Goal: Task Accomplishment & Management: Use online tool/utility

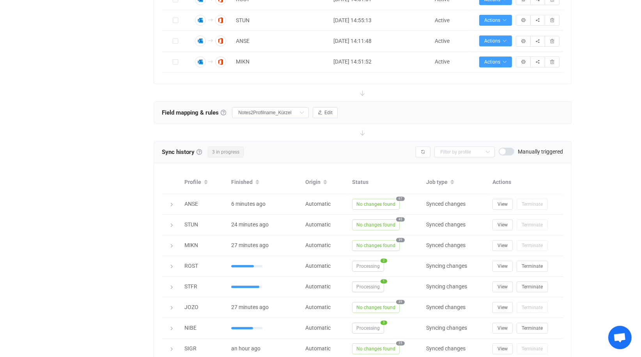
scroll to position [3562, 0]
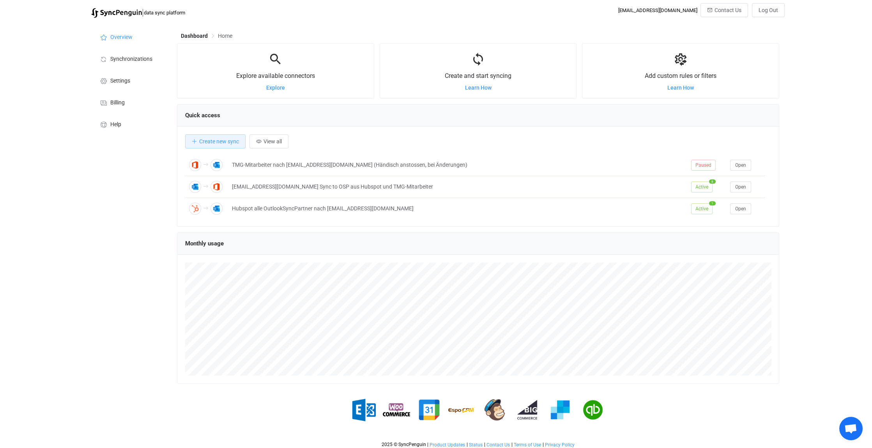
scroll to position [3562, 0]
click at [854, 430] on span "Open chat" at bounding box center [850, 429] width 13 height 11
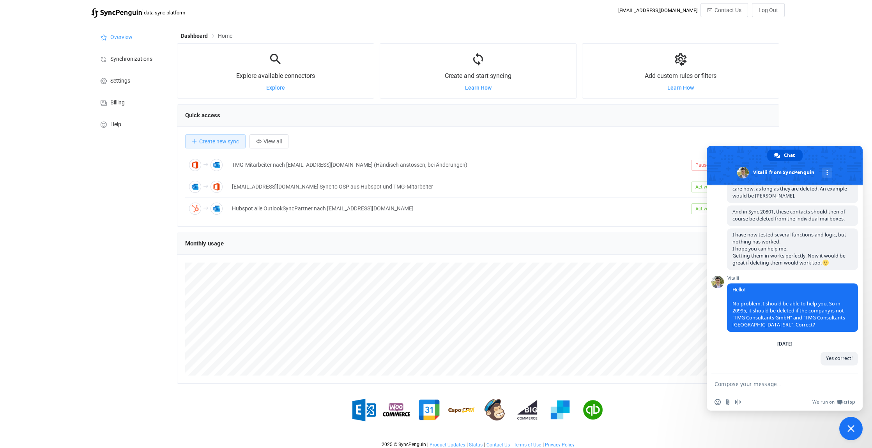
click at [852, 425] on span "Close chat" at bounding box center [851, 428] width 7 height 7
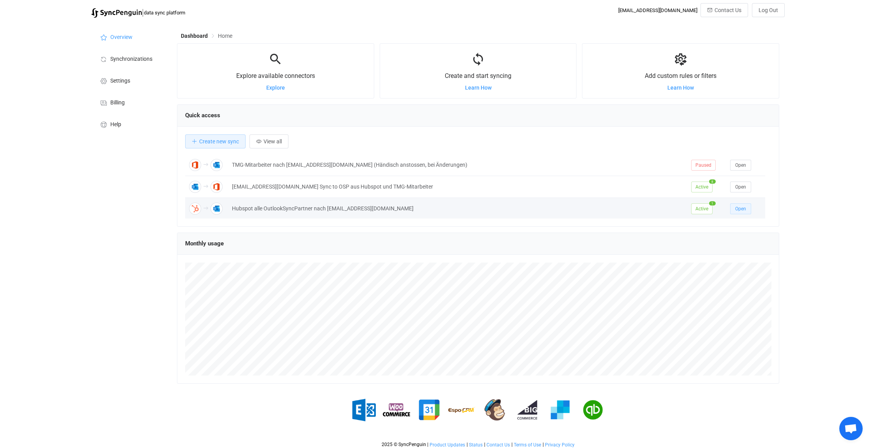
click at [747, 206] on button "Open" at bounding box center [740, 209] width 21 height 11
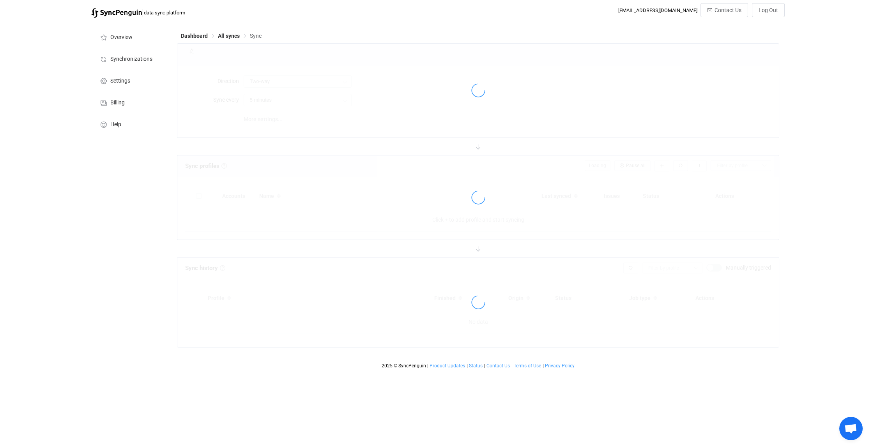
type input "HubSpot → Outlook"
type input "30 minutes"
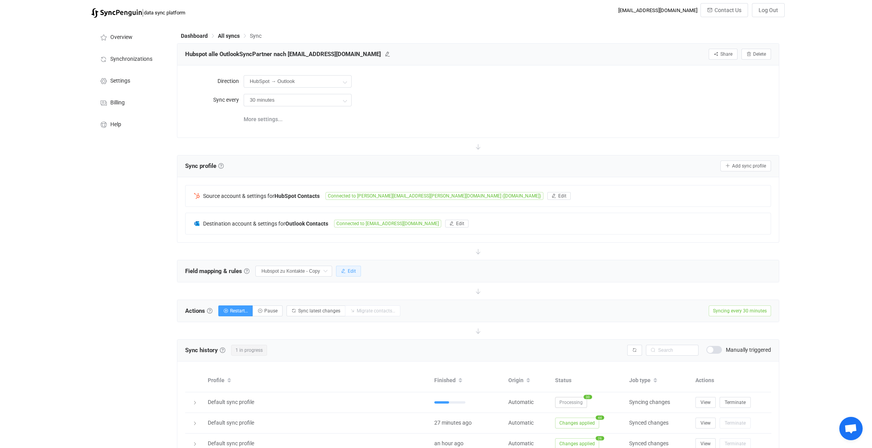
click at [355, 269] on span "Edit" at bounding box center [352, 271] width 8 height 5
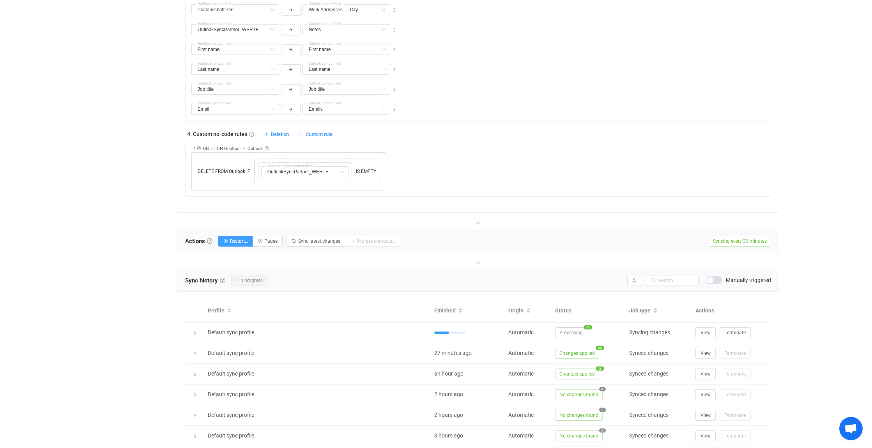
scroll to position [624, 0]
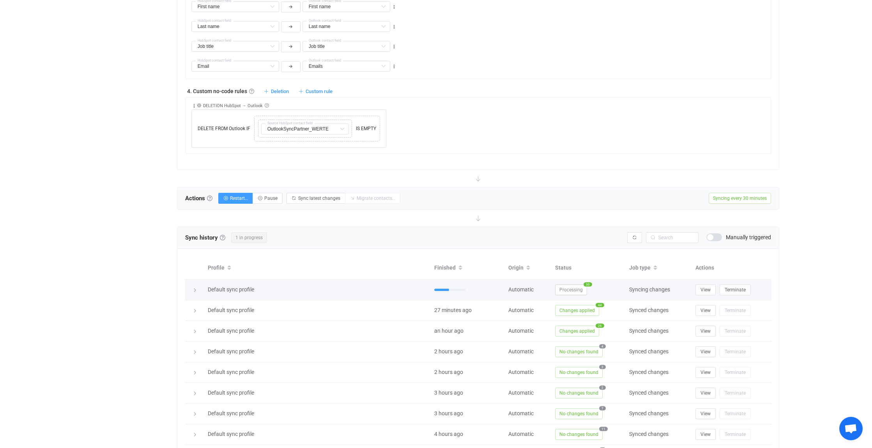
click at [195, 288] on icon at bounding box center [195, 290] width 5 height 5
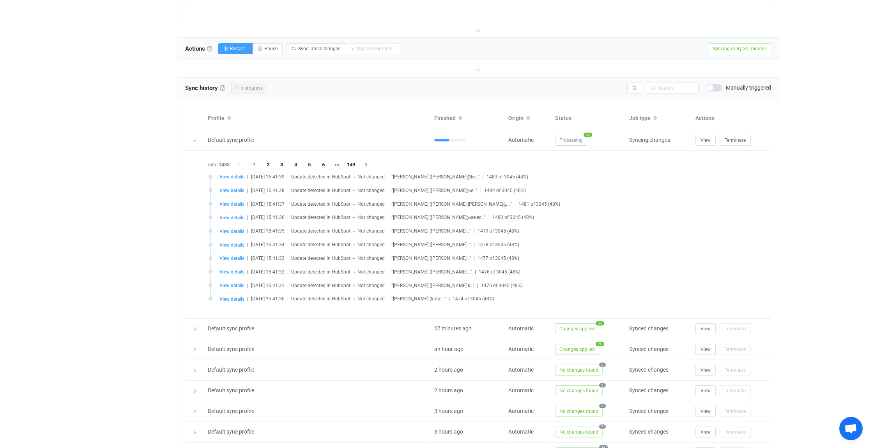
scroll to position [780, 0]
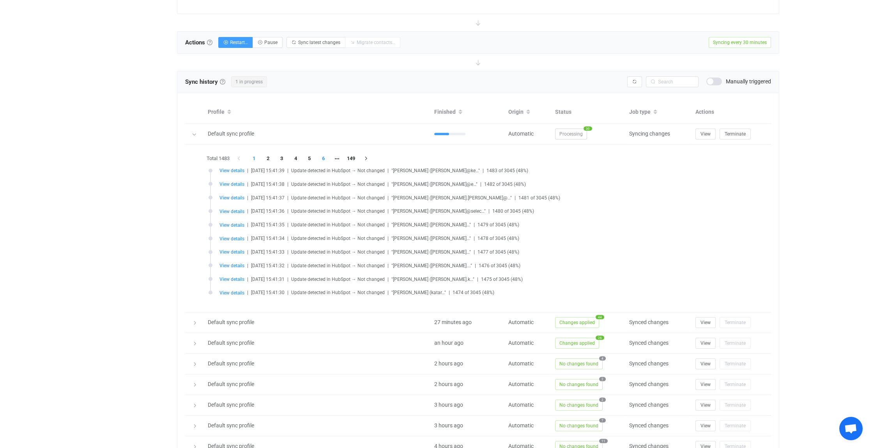
click at [326, 155] on li "6" at bounding box center [324, 158] width 14 height 11
click at [324, 155] on li "7" at bounding box center [324, 158] width 14 height 11
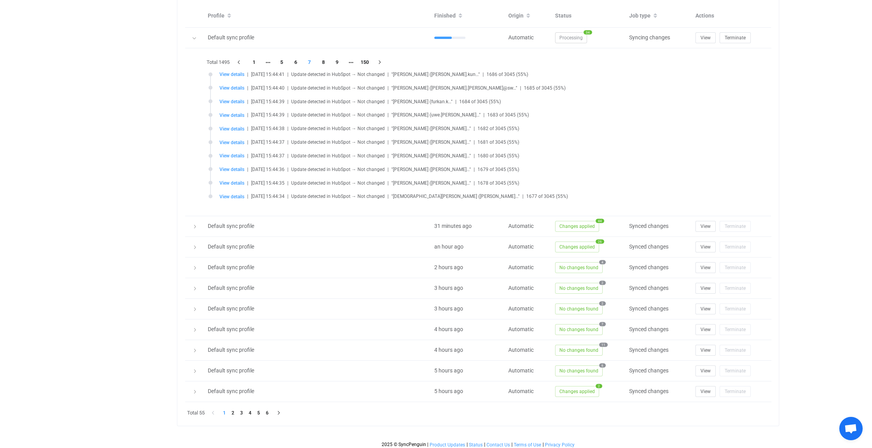
scroll to position [876, 0]
click at [234, 409] on li "2" at bounding box center [233, 413] width 9 height 9
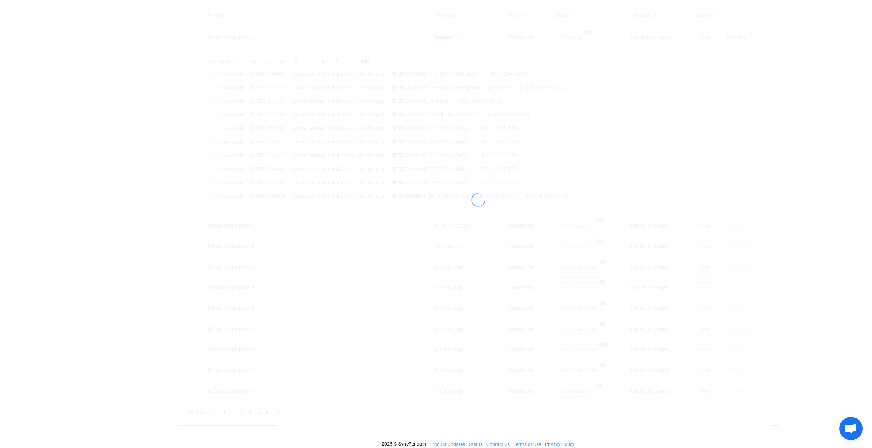
scroll to position [709, 0]
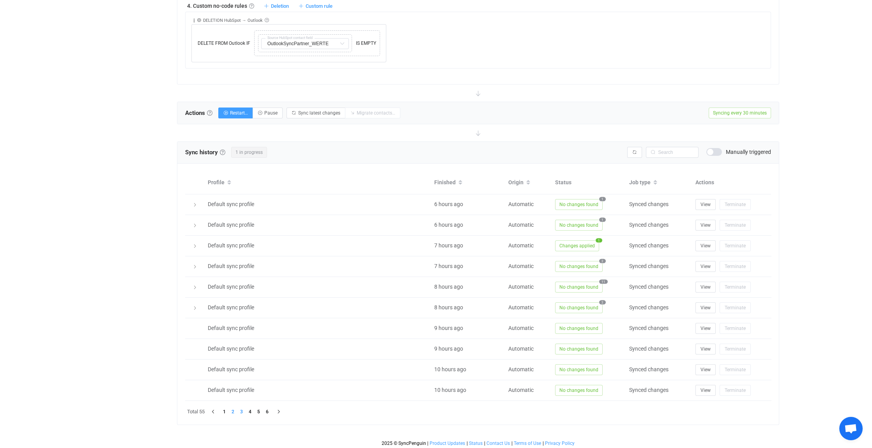
click at [242, 409] on li "3" at bounding box center [241, 412] width 9 height 9
click at [232, 409] on li "2" at bounding box center [233, 412] width 9 height 9
click at [227, 409] on li "1" at bounding box center [224, 412] width 9 height 9
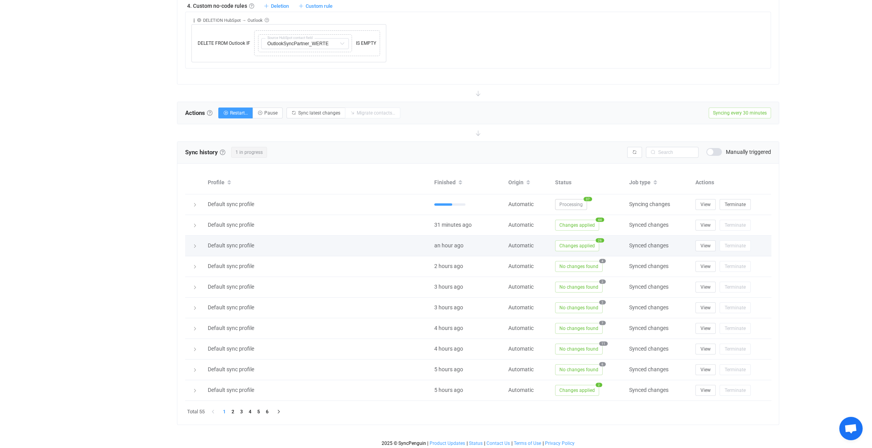
click at [195, 245] on icon at bounding box center [195, 246] width 5 height 5
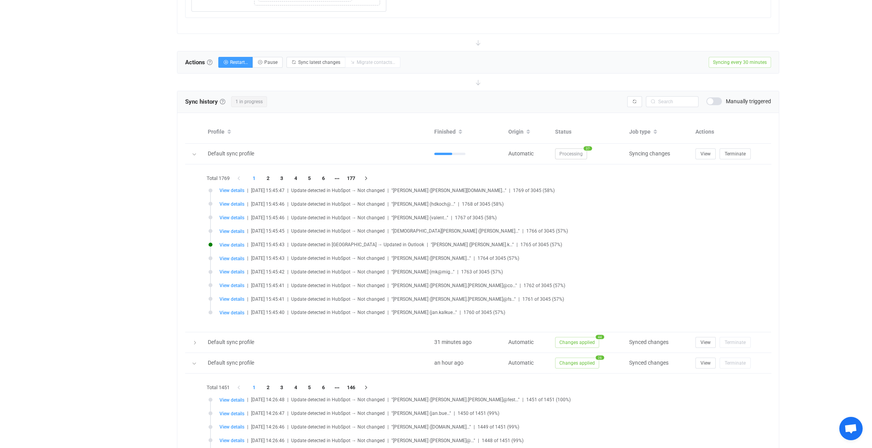
scroll to position [759, 0]
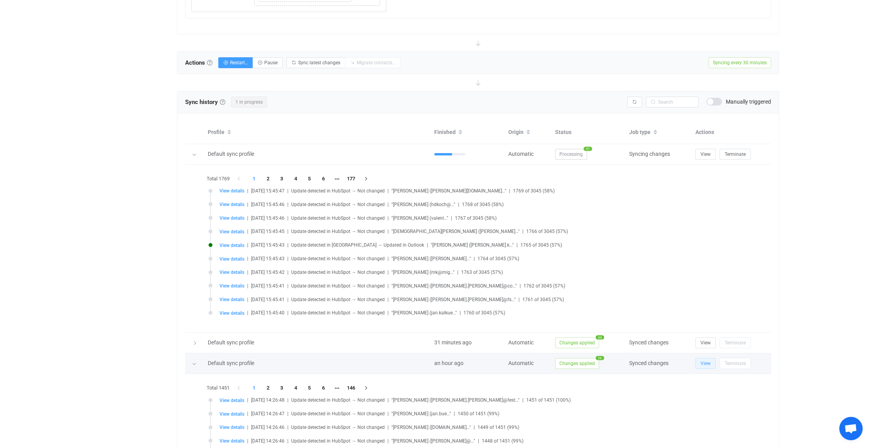
click at [706, 361] on span "View" at bounding box center [706, 363] width 10 height 5
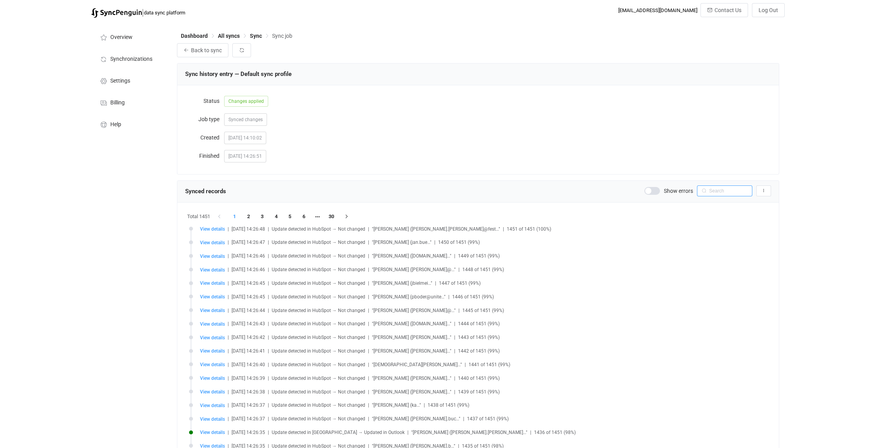
click at [717, 190] on input "text" at bounding box center [724, 191] width 55 height 11
paste input "Spitzenberg, udo"
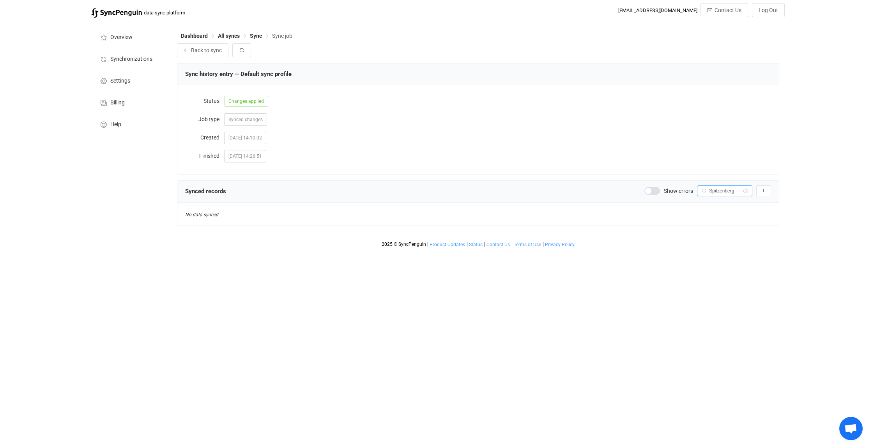
type input "Spitzenberg"
drag, startPoint x: 740, startPoint y: 190, endPoint x: 692, endPoint y: 191, distance: 48.0
click at [692, 191] on div "Show errors Spitzenberg Export records to CSV" at bounding box center [707, 191] width 127 height 11
click at [745, 189] on icon at bounding box center [746, 191] width 10 height 11
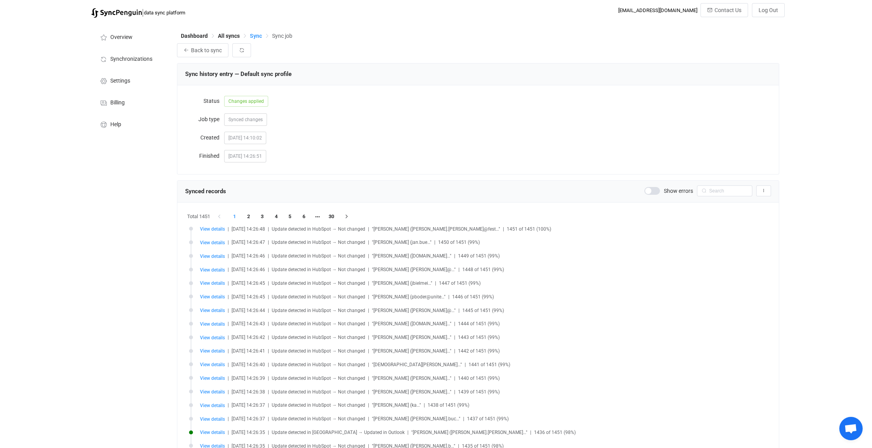
click at [257, 34] on span "Sync" at bounding box center [256, 36] width 12 height 6
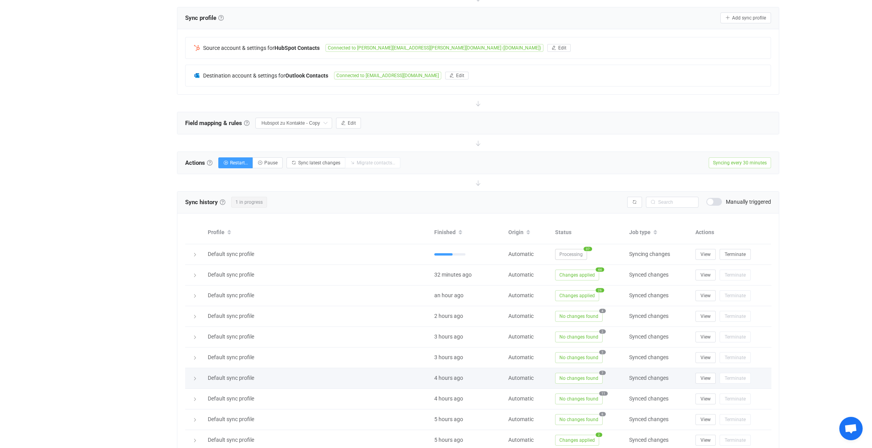
scroll to position [195, 0]
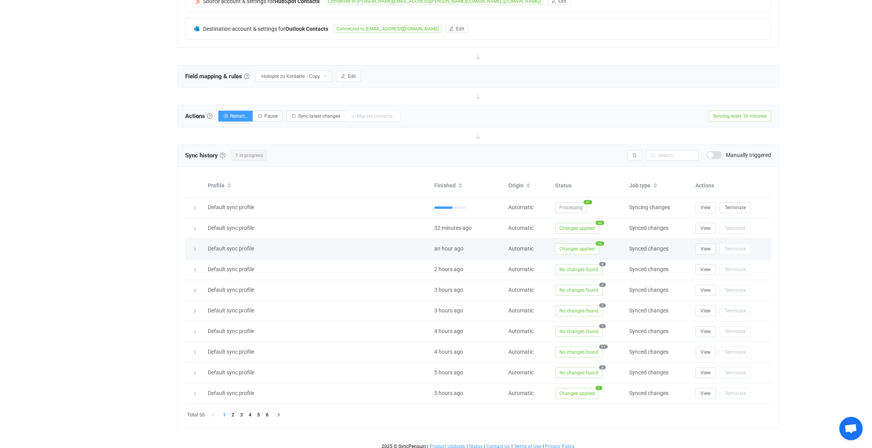
click at [196, 247] on icon at bounding box center [195, 249] width 5 height 5
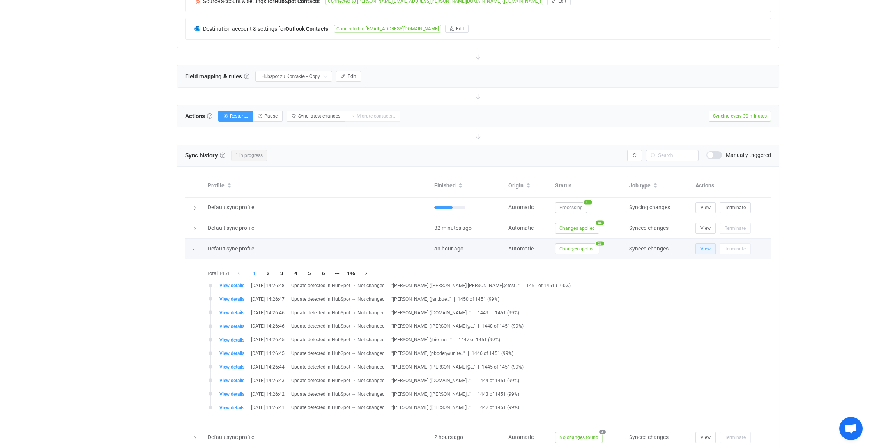
click at [706, 247] on span "View" at bounding box center [706, 248] width 10 height 5
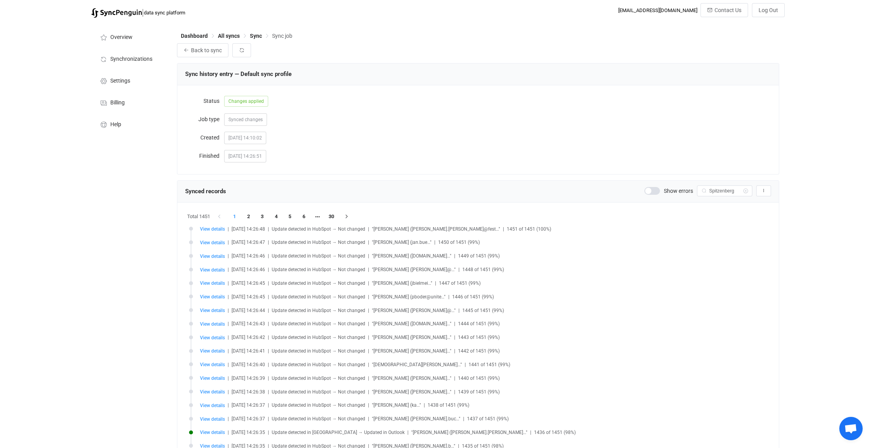
scroll to position [3562, 0]
type input "Spitzenberg"
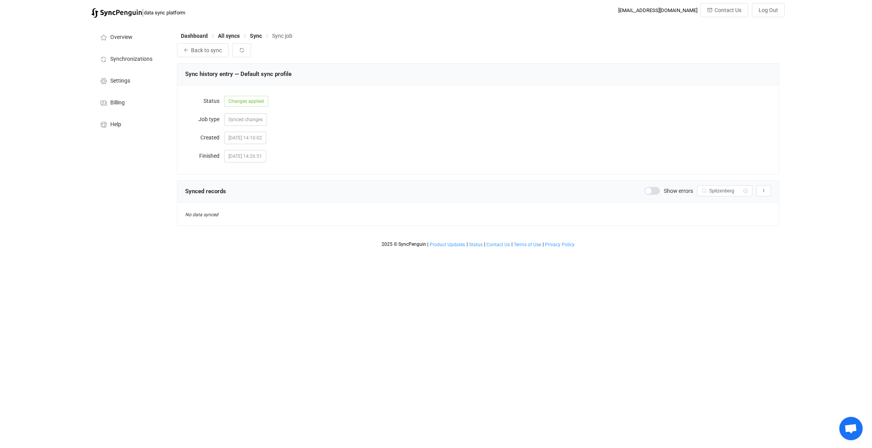
drag, startPoint x: 746, startPoint y: 189, endPoint x: 738, endPoint y: 198, distance: 11.3
click at [746, 189] on icon at bounding box center [746, 191] width 10 height 11
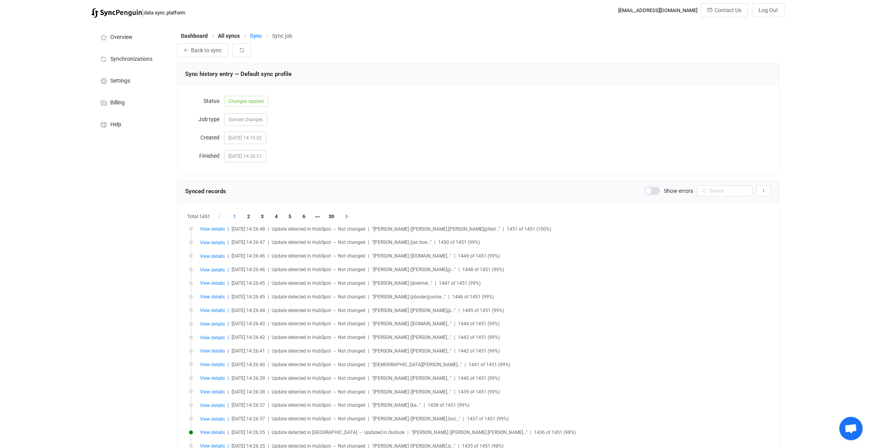
click at [257, 34] on span "Sync" at bounding box center [256, 36] width 12 height 6
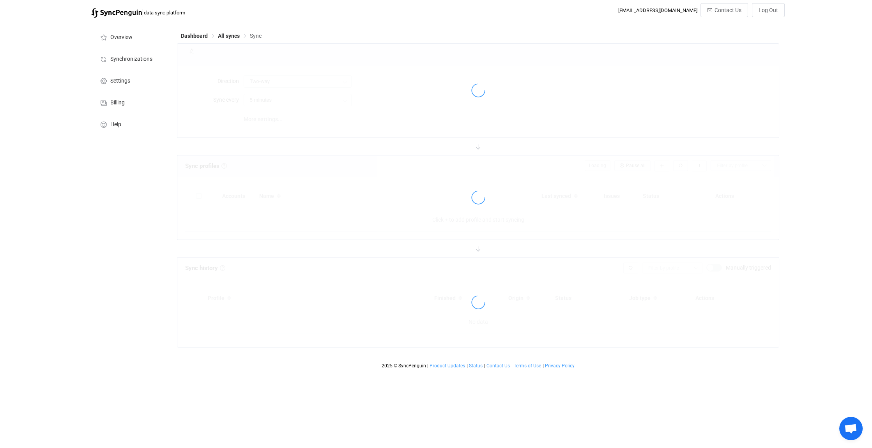
type input "HubSpot → Outlook"
type input "30 minutes"
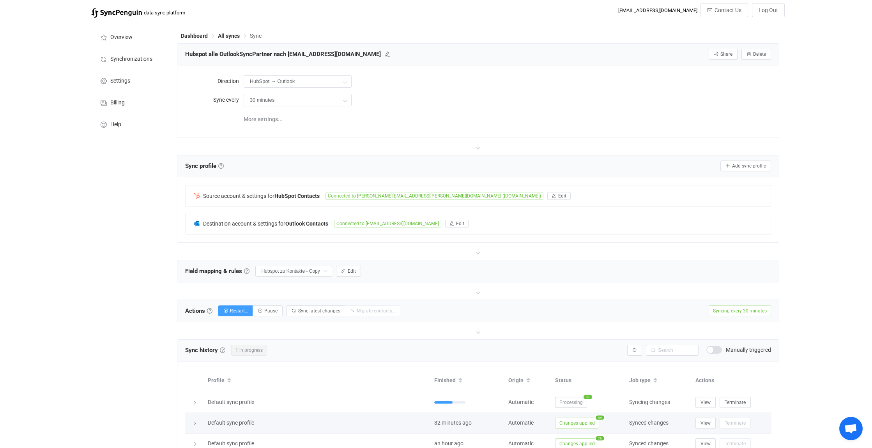
scroll to position [195, 0]
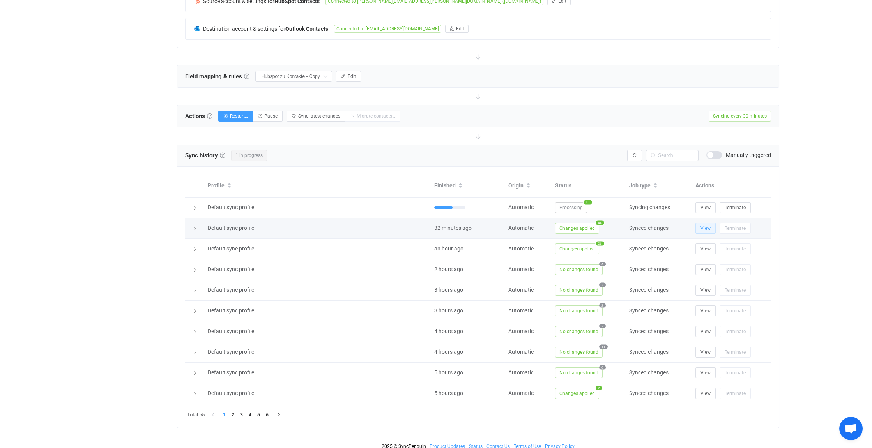
click at [706, 226] on span "View" at bounding box center [706, 228] width 10 height 5
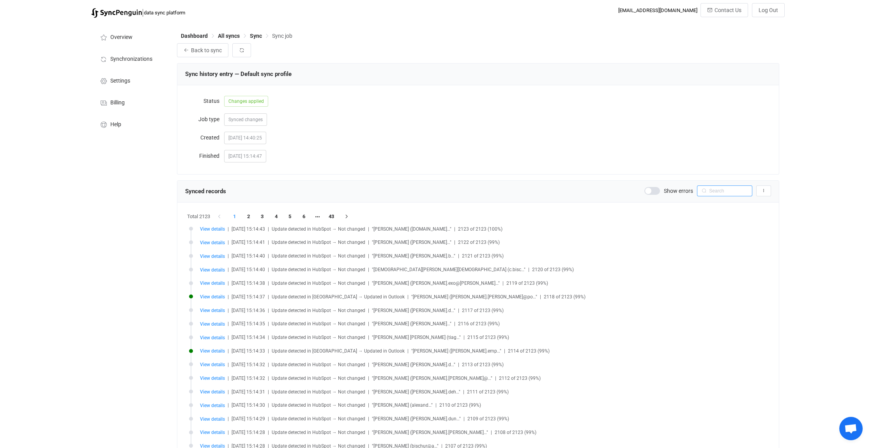
click at [713, 189] on input "text" at bounding box center [724, 191] width 55 height 11
paste input "Spitzenberg"
type input "Spitzenberg"
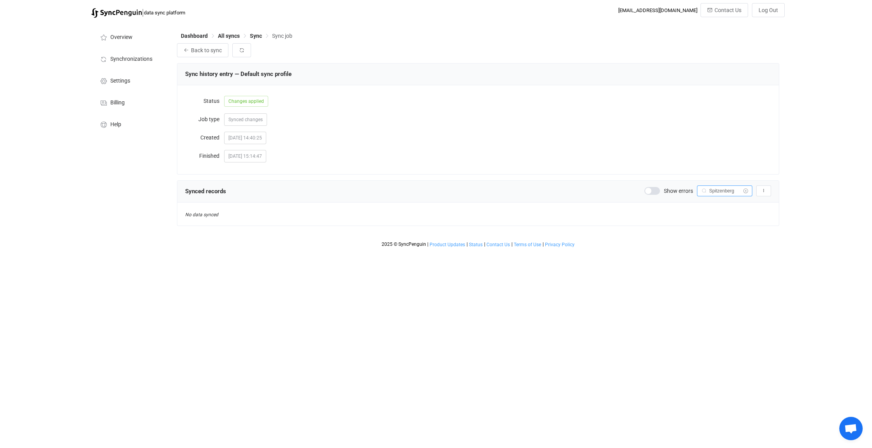
click at [745, 190] on icon at bounding box center [746, 191] width 10 height 11
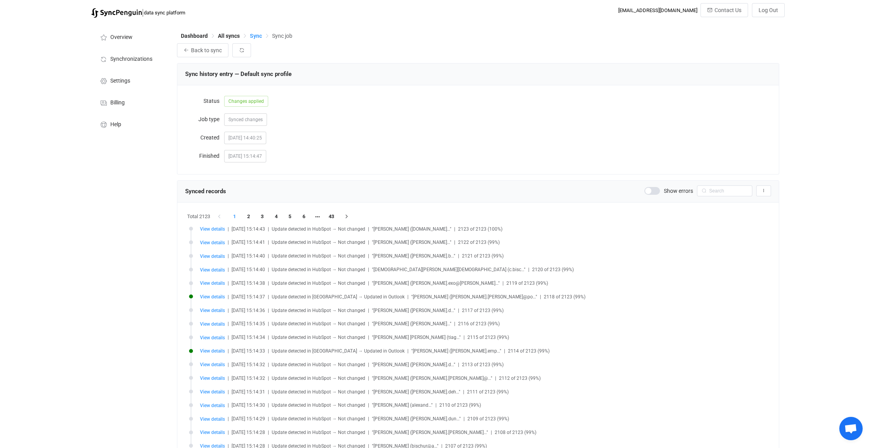
click at [255, 34] on span "Sync" at bounding box center [256, 36] width 12 height 6
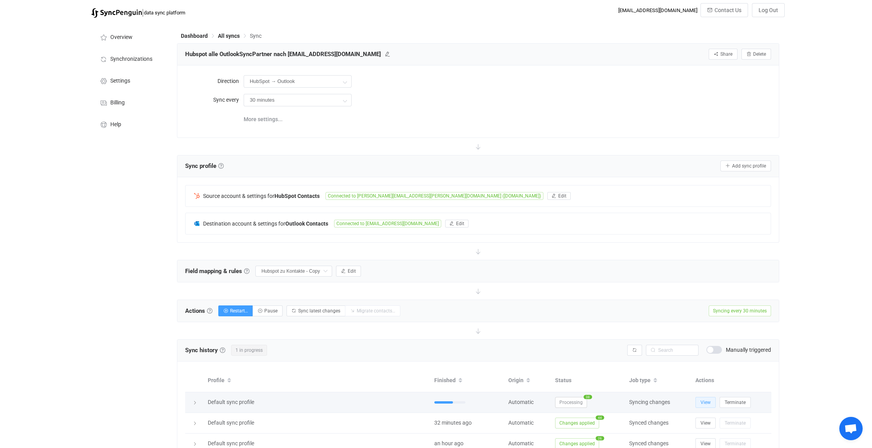
click at [709, 400] on span "View" at bounding box center [706, 402] width 10 height 5
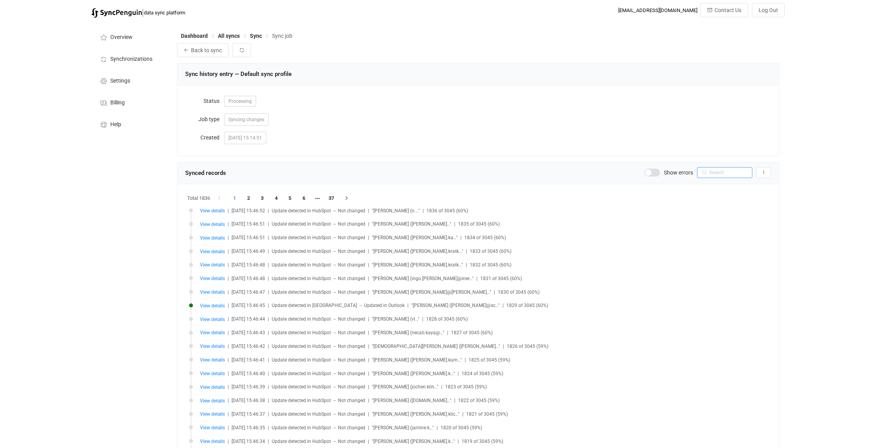
click at [727, 174] on input "text" at bounding box center [724, 172] width 55 height 11
paste input "Spitzenberg"
type input "Spitzenberg"
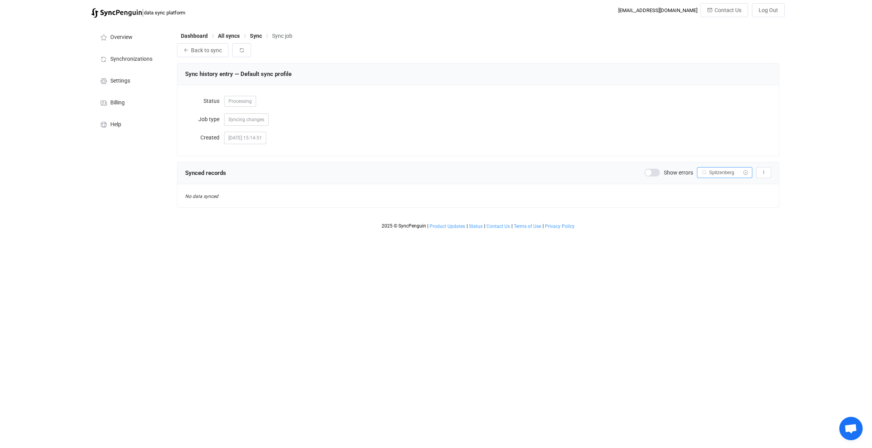
click at [748, 171] on icon at bounding box center [746, 172] width 10 height 11
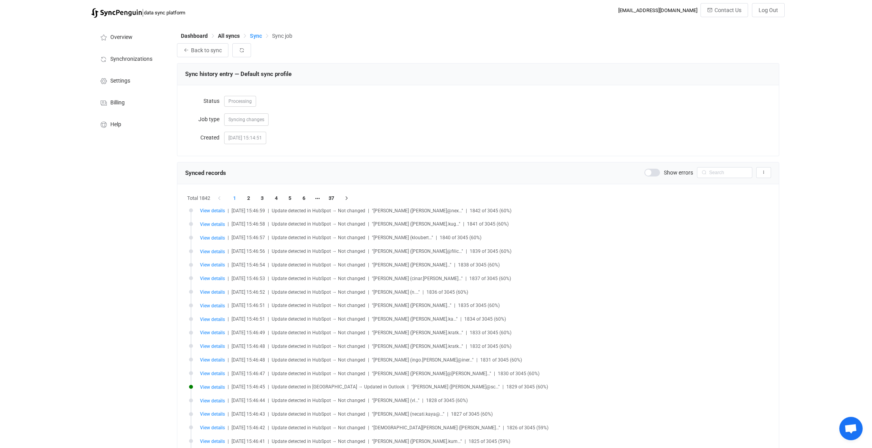
click at [255, 36] on span "Sync" at bounding box center [256, 36] width 12 height 6
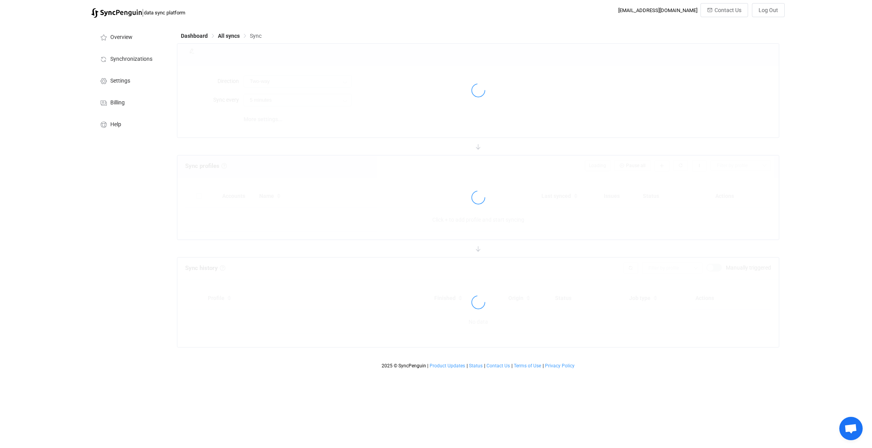
type input "HubSpot → Outlook"
type input "30 minutes"
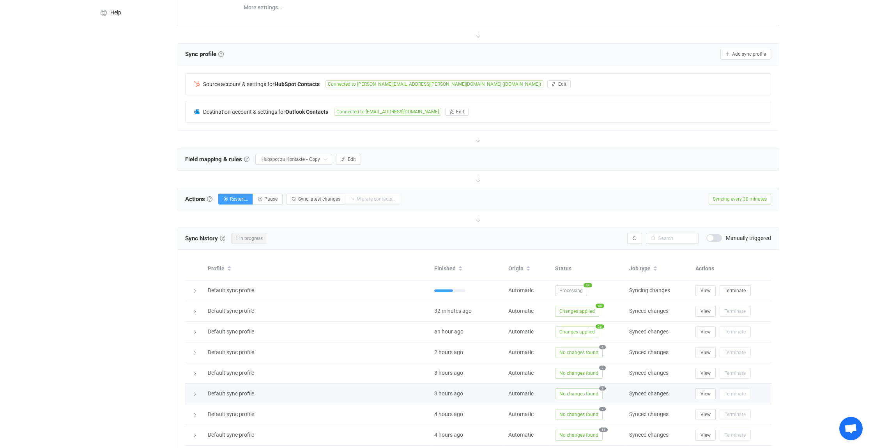
scroll to position [117, 0]
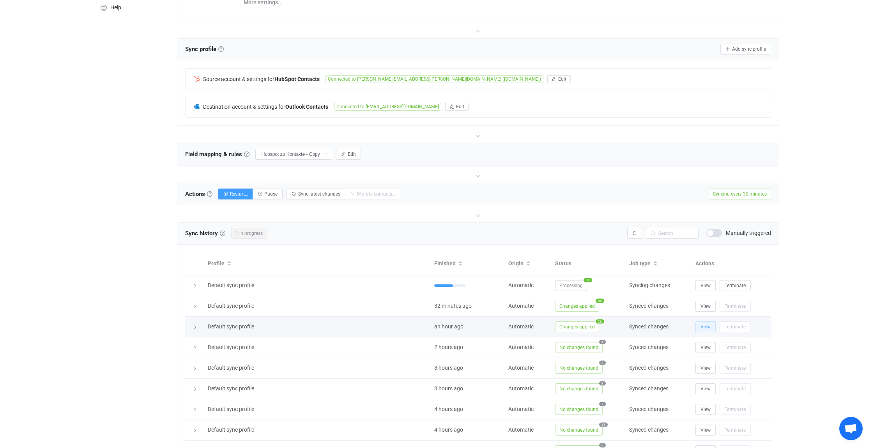
click at [707, 326] on span "View" at bounding box center [706, 326] width 10 height 5
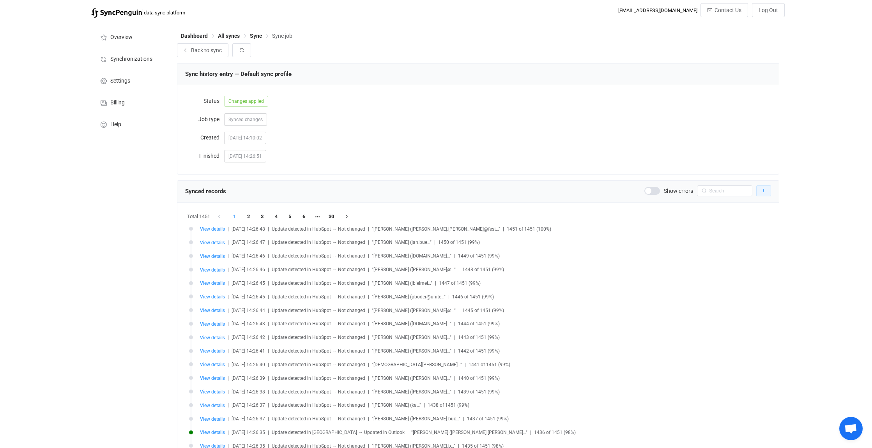
click at [765, 191] on icon "button" at bounding box center [763, 191] width 5 height 5
click at [716, 191] on input "text" at bounding box center [724, 191] width 55 height 11
type input "D"
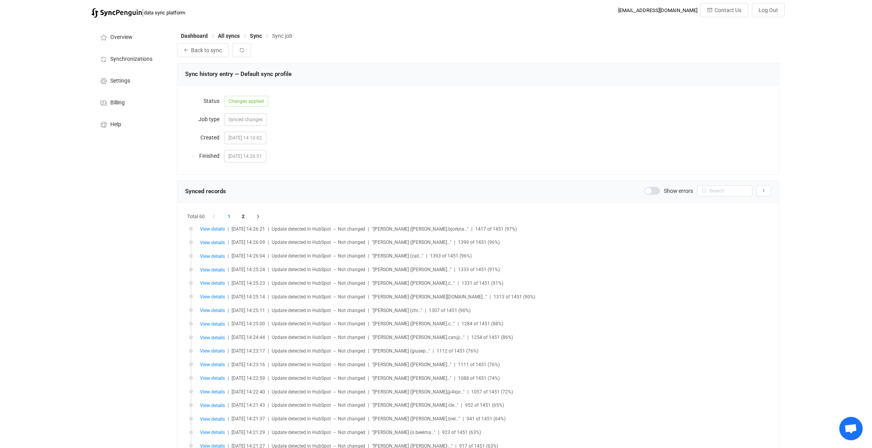
drag, startPoint x: 676, startPoint y: 216, endPoint x: 650, endPoint y: 221, distance: 26.5
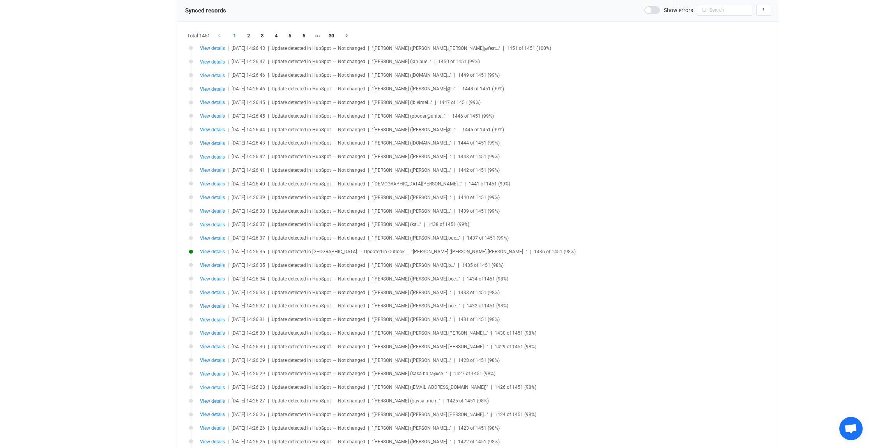
scroll to position [97, 0]
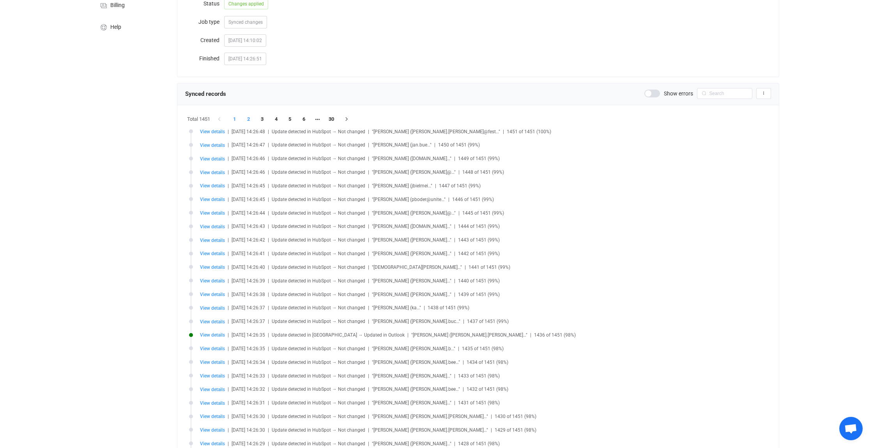
click at [249, 118] on li "2" at bounding box center [249, 119] width 14 height 11
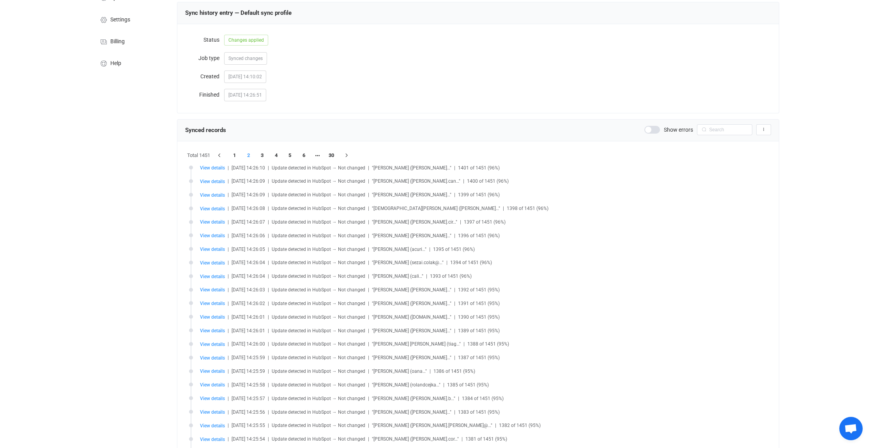
scroll to position [58, 0]
click at [262, 159] on li "3" at bounding box center [262, 158] width 14 height 11
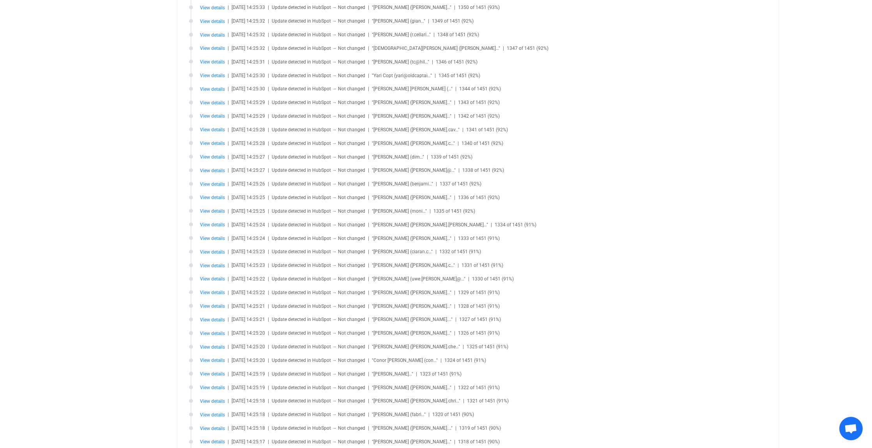
scroll to position [136, 0]
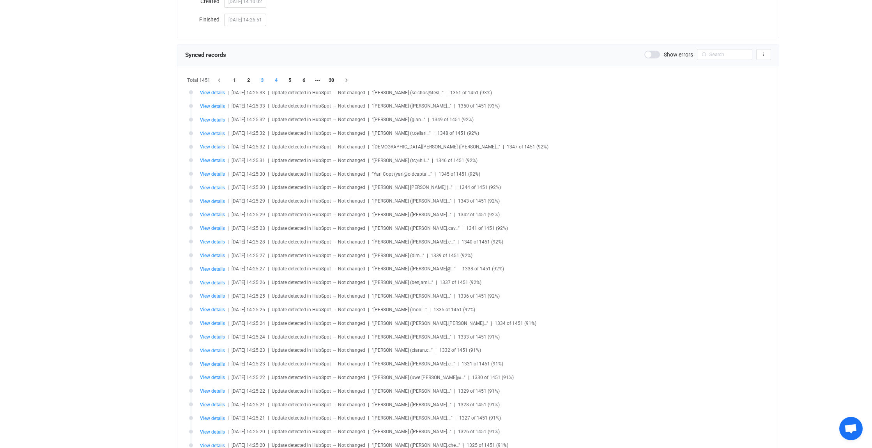
click at [276, 79] on li "4" at bounding box center [276, 80] width 14 height 11
click at [290, 79] on li "5" at bounding box center [290, 80] width 14 height 11
click at [305, 79] on li "6" at bounding box center [304, 80] width 14 height 11
click at [305, 79] on li "7" at bounding box center [304, 80] width 14 height 11
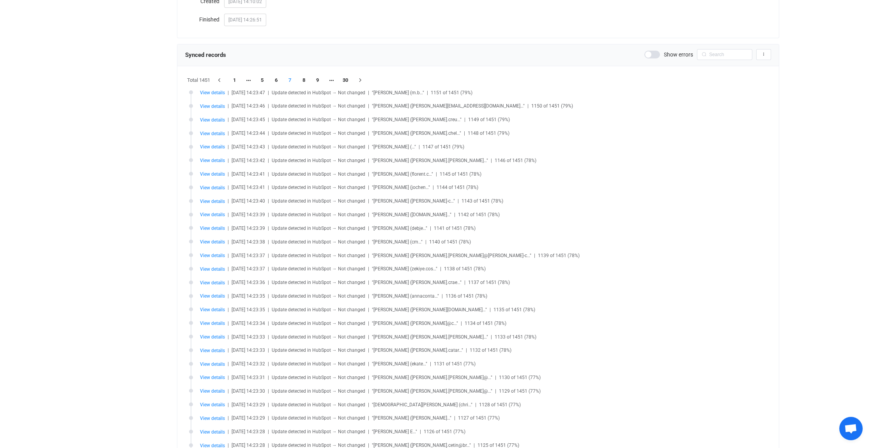
click at [305, 79] on li "8" at bounding box center [304, 80] width 14 height 11
click at [305, 79] on li "9" at bounding box center [304, 80] width 14 height 11
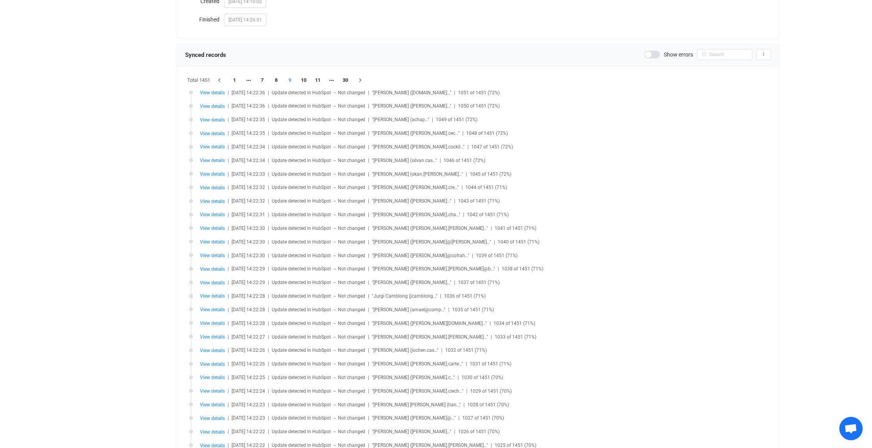
click at [305, 79] on li "10" at bounding box center [304, 80] width 14 height 11
click at [305, 79] on li "11" at bounding box center [304, 80] width 14 height 11
click at [305, 79] on li "12" at bounding box center [304, 80] width 14 height 11
click at [305, 79] on li "13" at bounding box center [304, 80] width 14 height 11
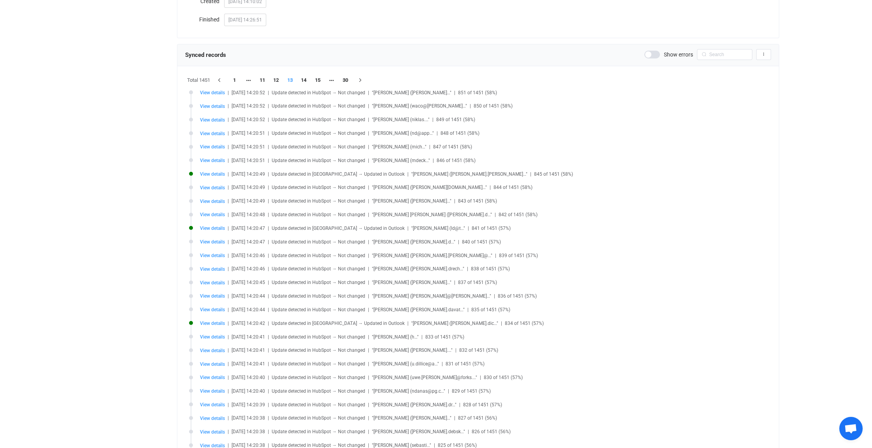
click at [305, 79] on li "14" at bounding box center [304, 80] width 14 height 11
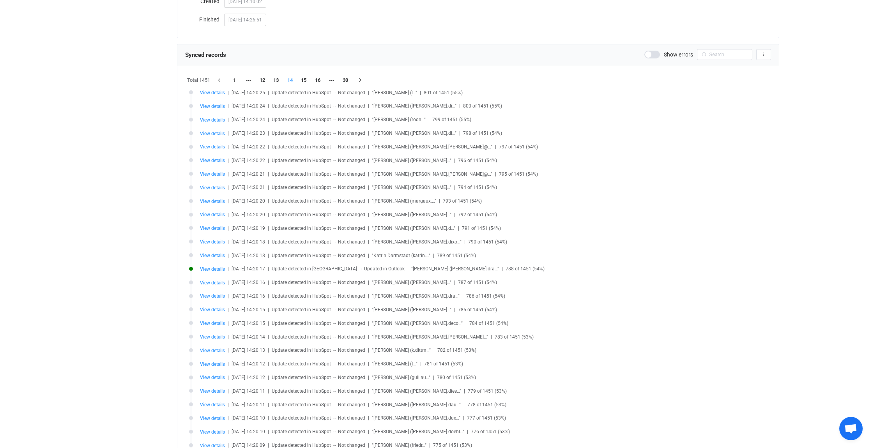
click at [305, 79] on li "15" at bounding box center [304, 80] width 14 height 11
click at [305, 79] on li "16" at bounding box center [304, 80] width 14 height 11
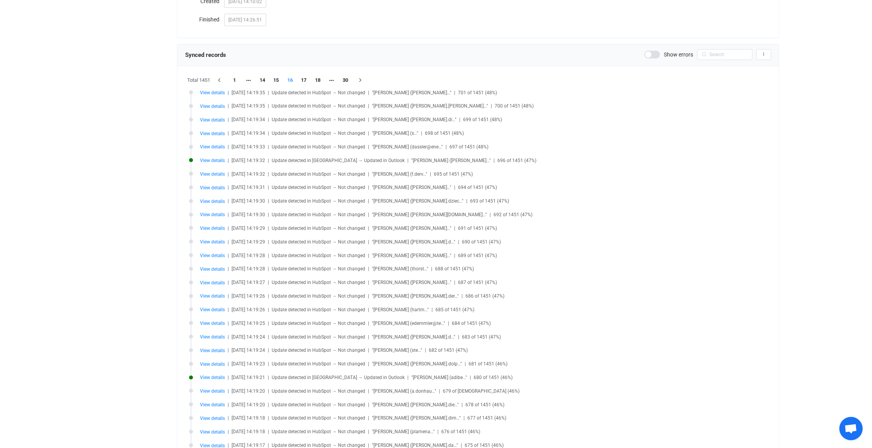
click at [305, 79] on li "17" at bounding box center [304, 80] width 14 height 11
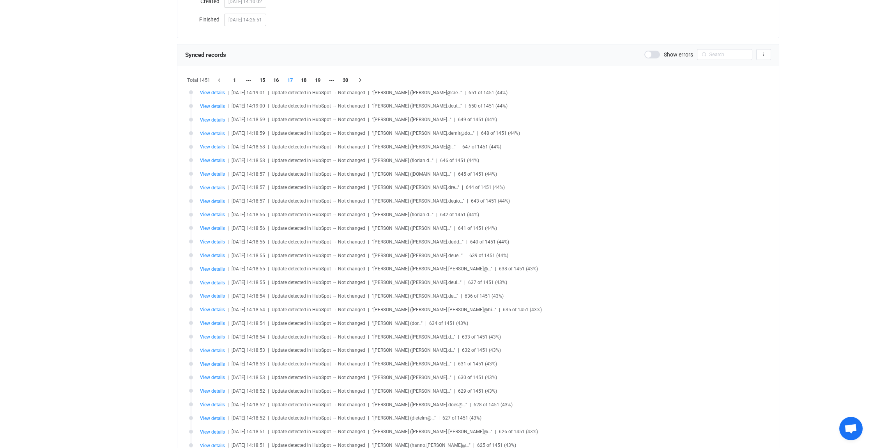
click at [305, 79] on li "18" at bounding box center [304, 80] width 14 height 11
click at [305, 79] on li "19" at bounding box center [304, 80] width 14 height 11
click at [305, 79] on li "20" at bounding box center [304, 80] width 14 height 11
click at [305, 79] on li "21" at bounding box center [304, 80] width 14 height 11
click at [305, 79] on li "22" at bounding box center [304, 80] width 14 height 11
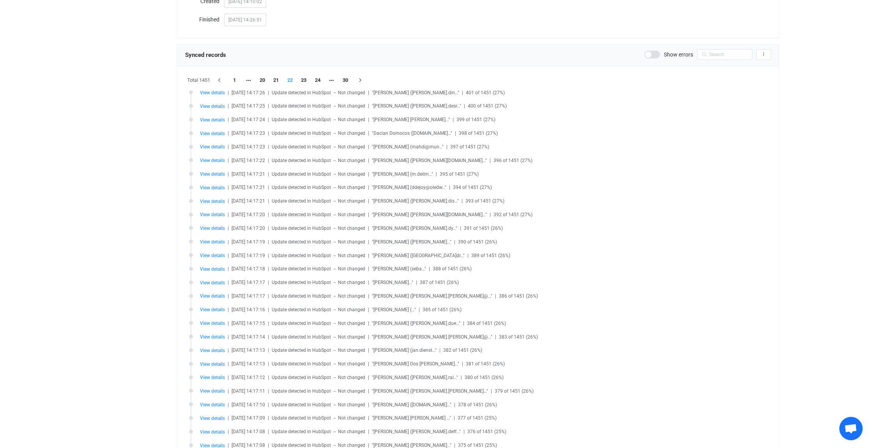
click at [305, 79] on li "23" at bounding box center [304, 80] width 14 height 11
click at [305, 79] on li "24" at bounding box center [304, 80] width 14 height 11
click at [305, 79] on li "25" at bounding box center [304, 80] width 14 height 11
click at [305, 79] on li "26" at bounding box center [304, 80] width 14 height 11
click at [305, 79] on li "27" at bounding box center [304, 80] width 14 height 11
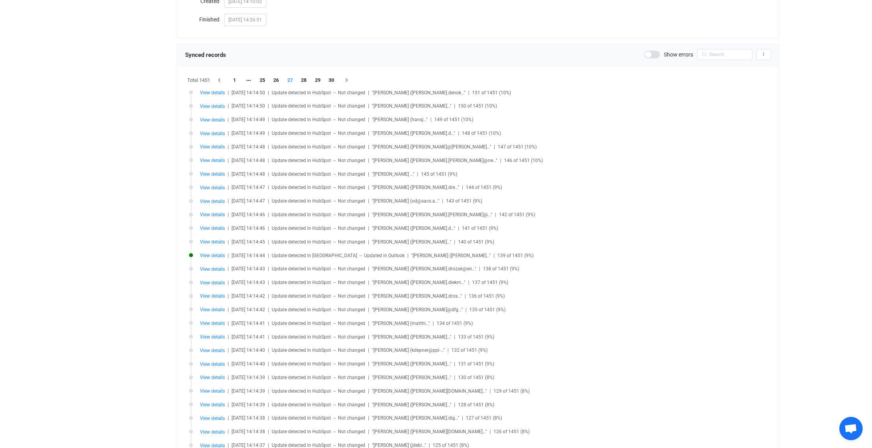
click at [305, 79] on li "28" at bounding box center [304, 80] width 14 height 11
click at [316, 80] on li "29" at bounding box center [318, 80] width 14 height 11
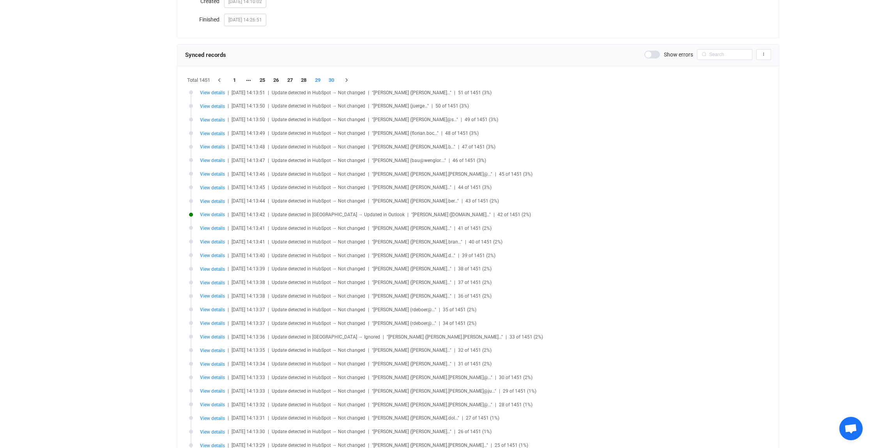
click at [332, 79] on li "30" at bounding box center [332, 80] width 14 height 11
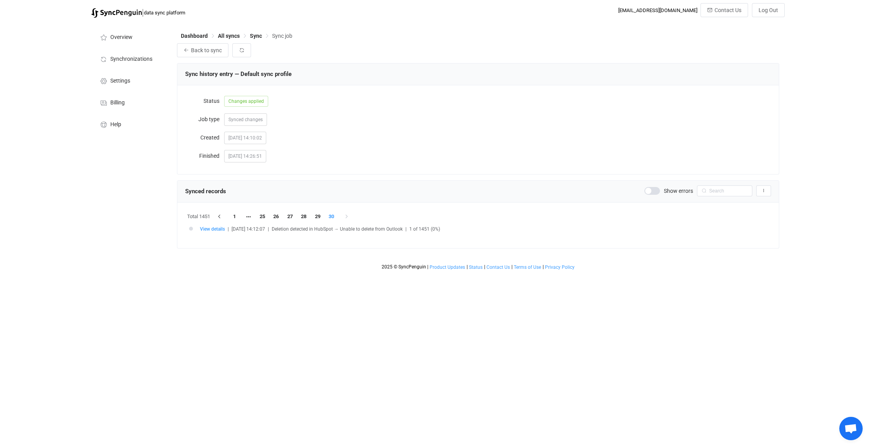
scroll to position [0, 0]
click at [318, 216] on li "29" at bounding box center [318, 216] width 14 height 11
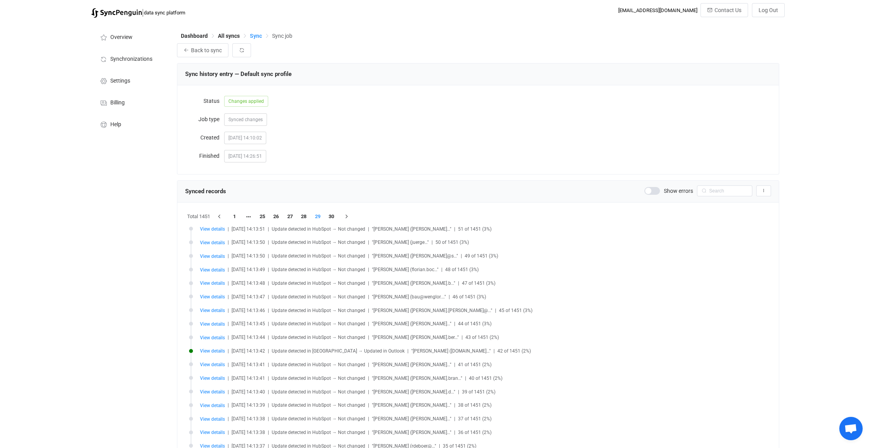
click at [254, 35] on span "Sync" at bounding box center [256, 36] width 12 height 6
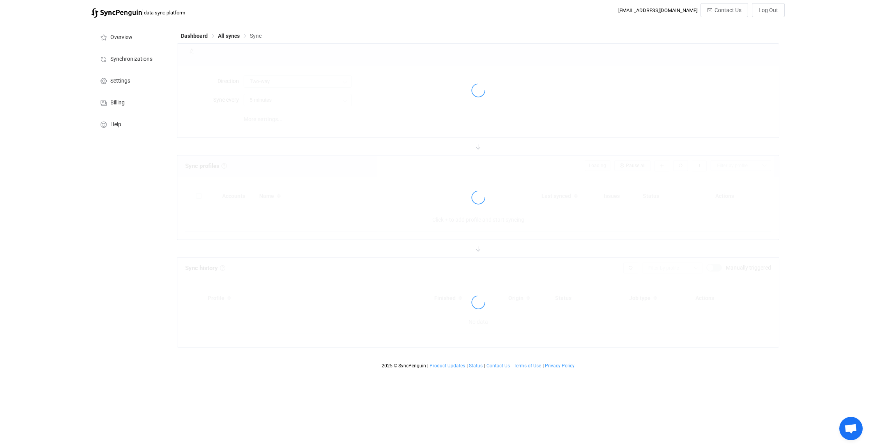
type input "HubSpot → Outlook"
type input "30 minutes"
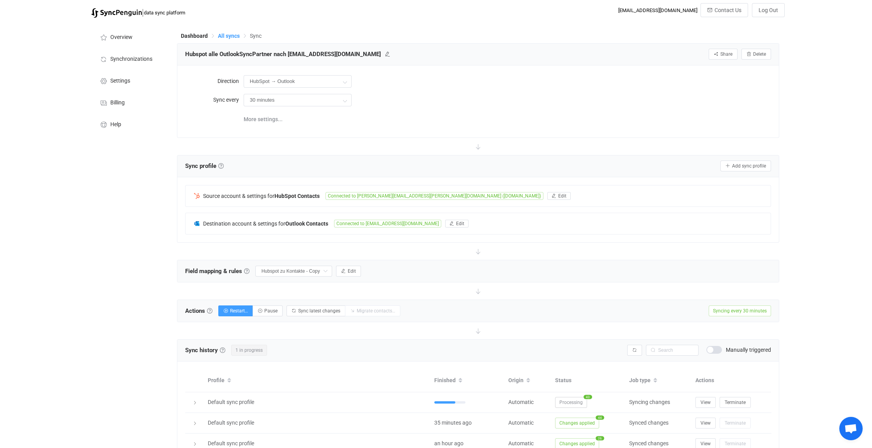
click at [230, 35] on span "All syncs" at bounding box center [229, 36] width 22 height 6
